Goal: Register for event/course

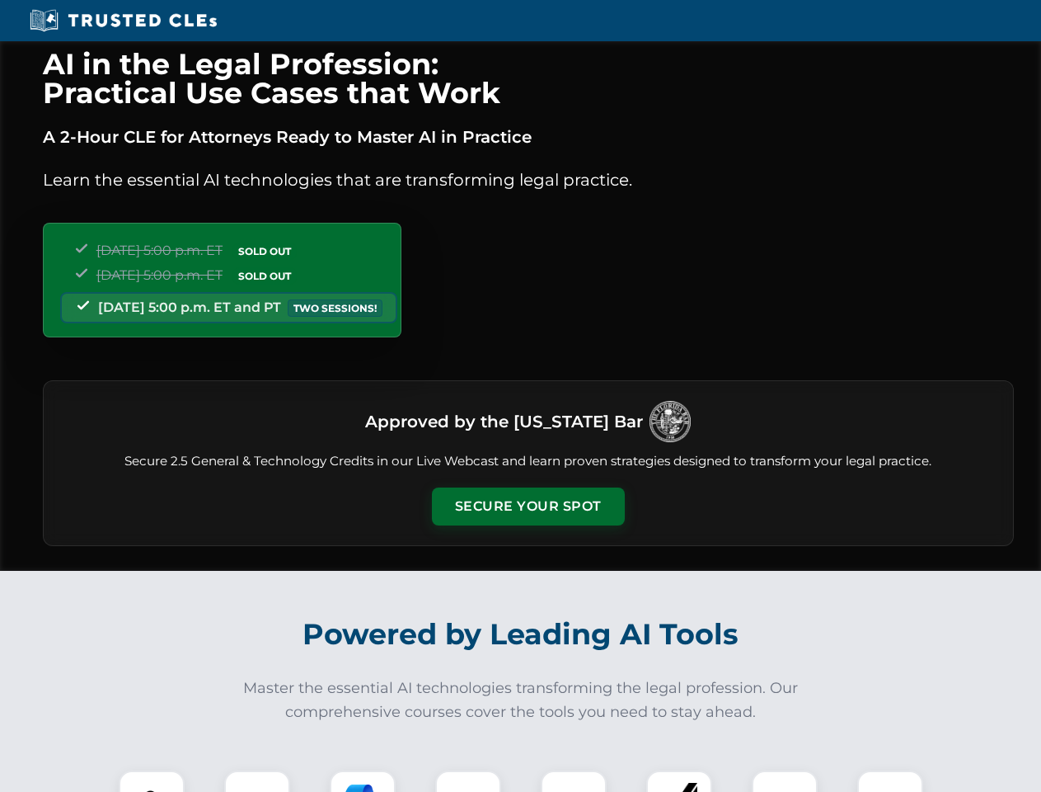
click at [528, 506] on button "Secure Your Spot" at bounding box center [528, 506] width 193 height 38
click at [152, 781] on img at bounding box center [152, 803] width 48 height 48
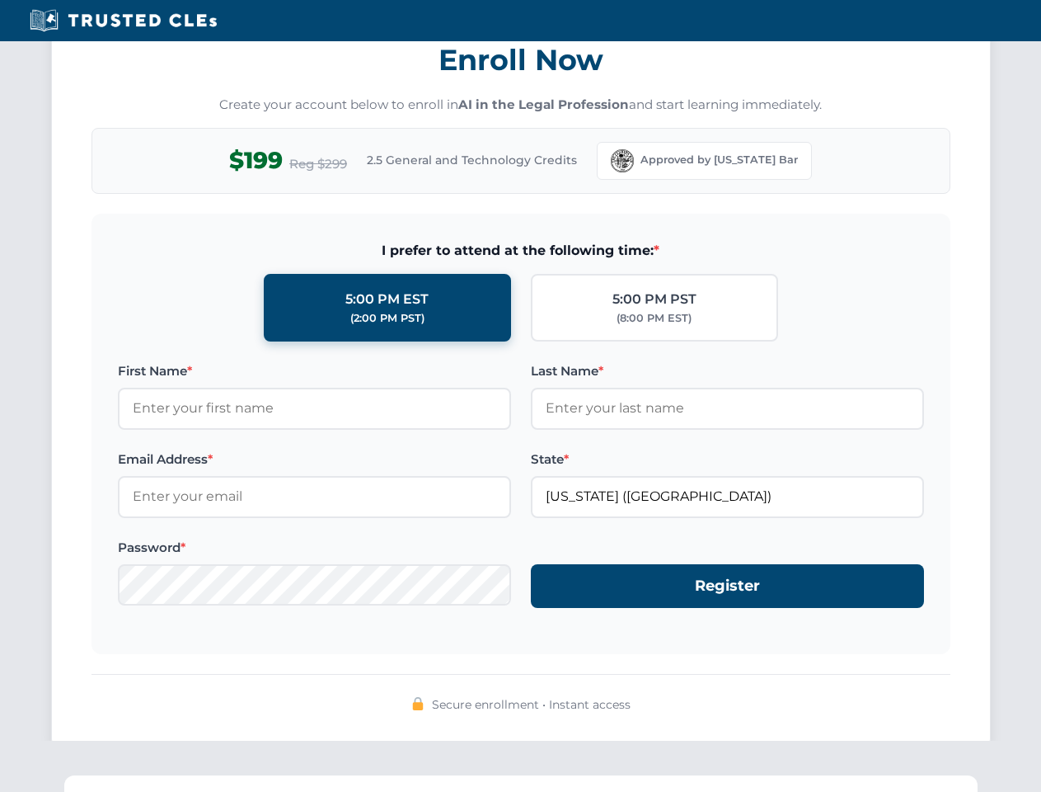
scroll to position [1619, 0]
